Goal: Navigation & Orientation: Find specific page/section

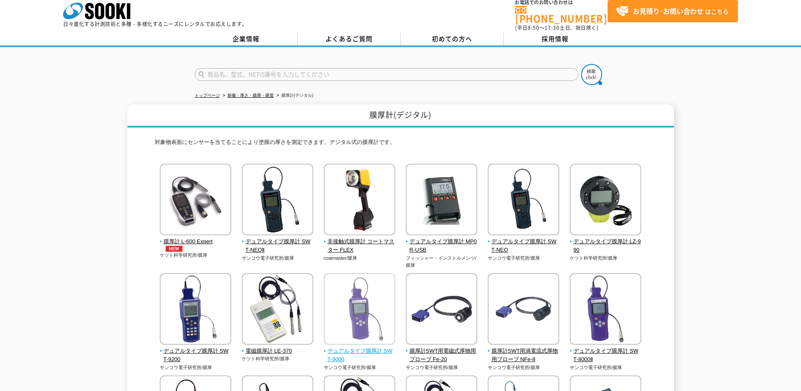
scroll to position [1, 0]
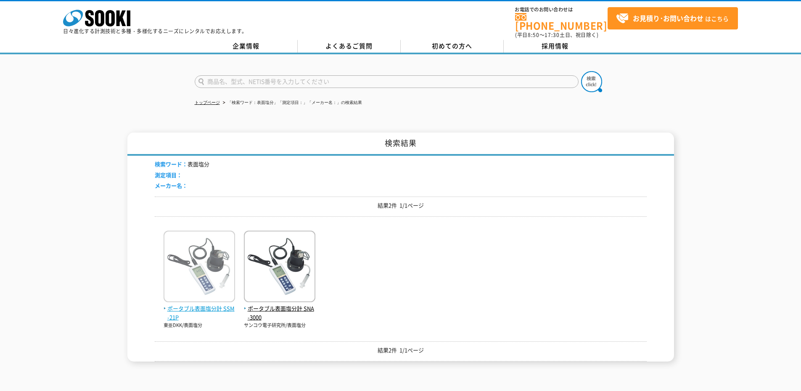
click at [218, 295] on img at bounding box center [200, 267] width 72 height 74
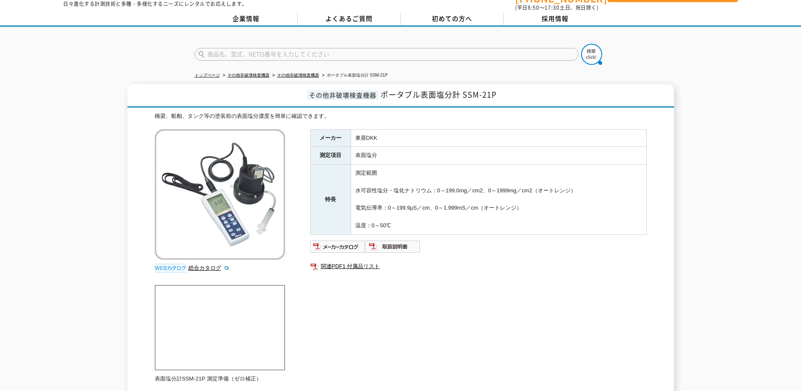
scroll to position [42, 0]
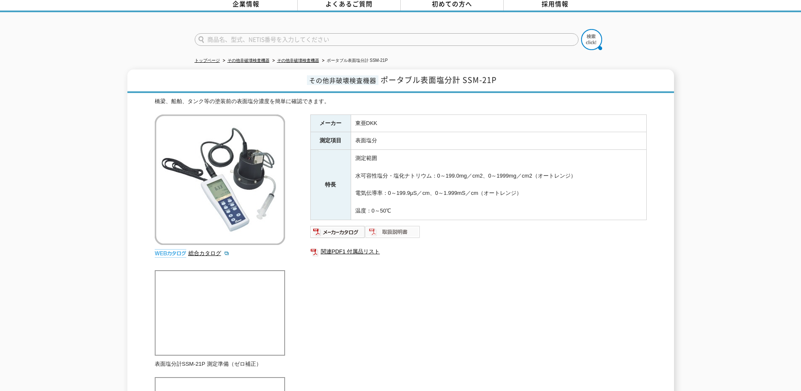
click at [394, 226] on img at bounding box center [393, 231] width 55 height 13
